Goal: Information Seeking & Learning: Learn about a topic

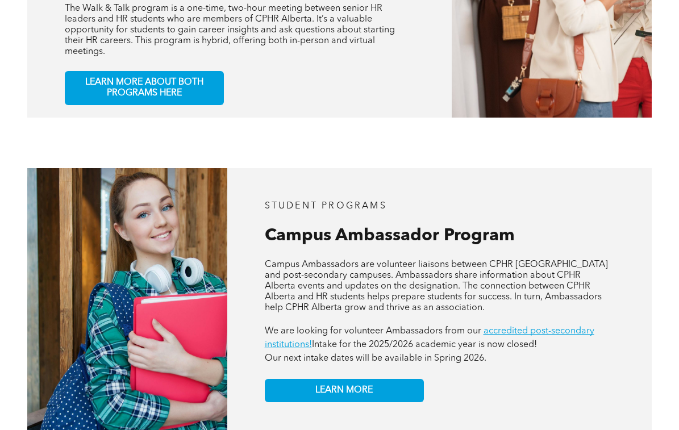
scroll to position [706, 0]
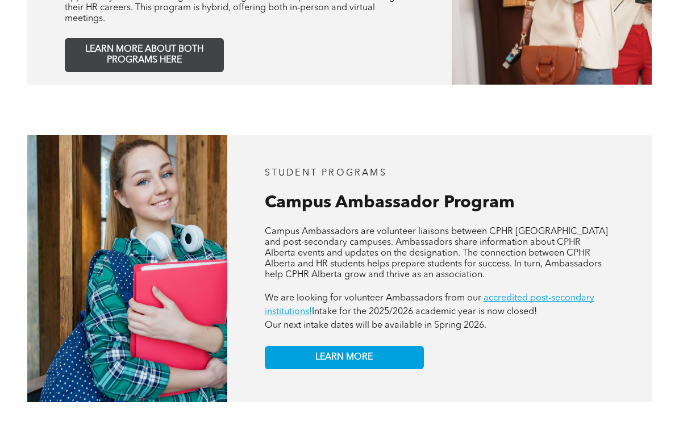
click at [157, 44] on link "LEARN MORE ABOUT BOTH PROGRAMS HERE" at bounding box center [144, 55] width 159 height 34
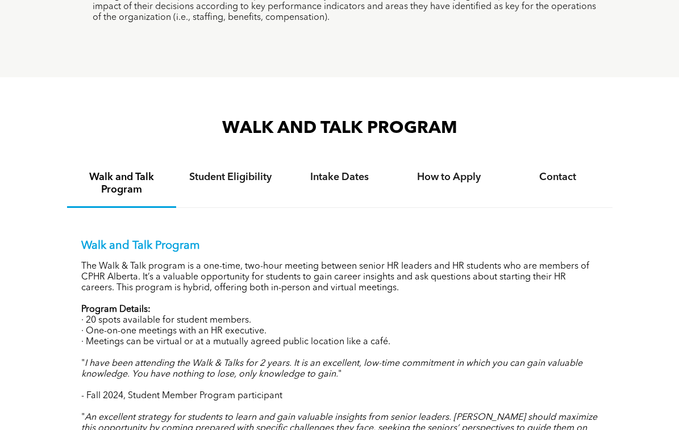
scroll to position [1175, 0]
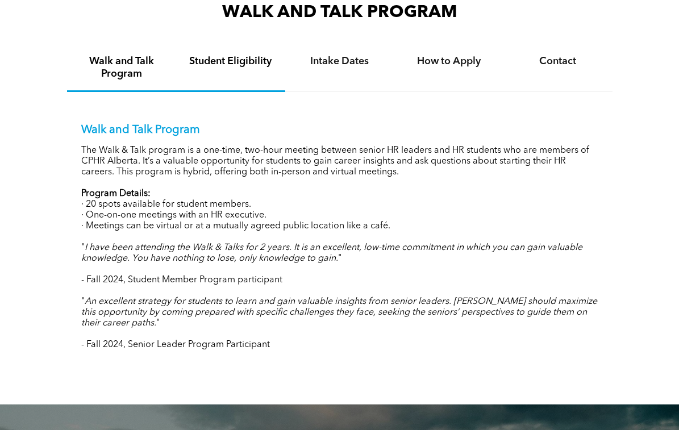
click at [238, 61] on h4 "Student Eligibility" at bounding box center [230, 61] width 89 height 12
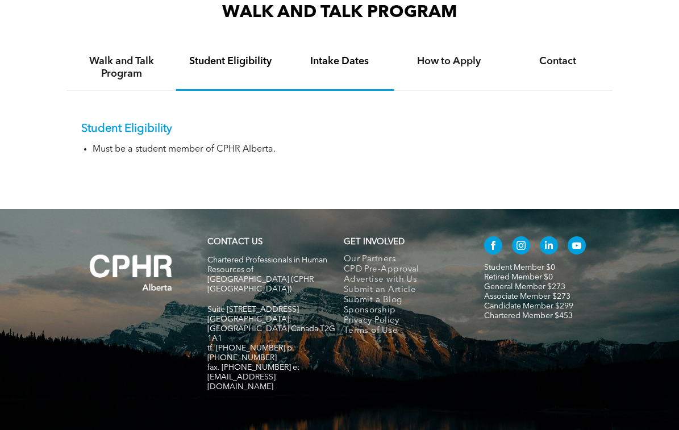
click at [358, 72] on div "Intake Dates" at bounding box center [339, 68] width 109 height 46
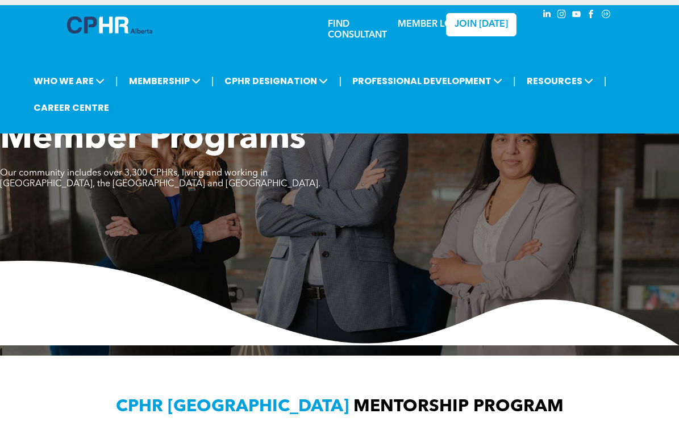
scroll to position [0, 0]
